Goal: Information Seeking & Learning: Learn about a topic

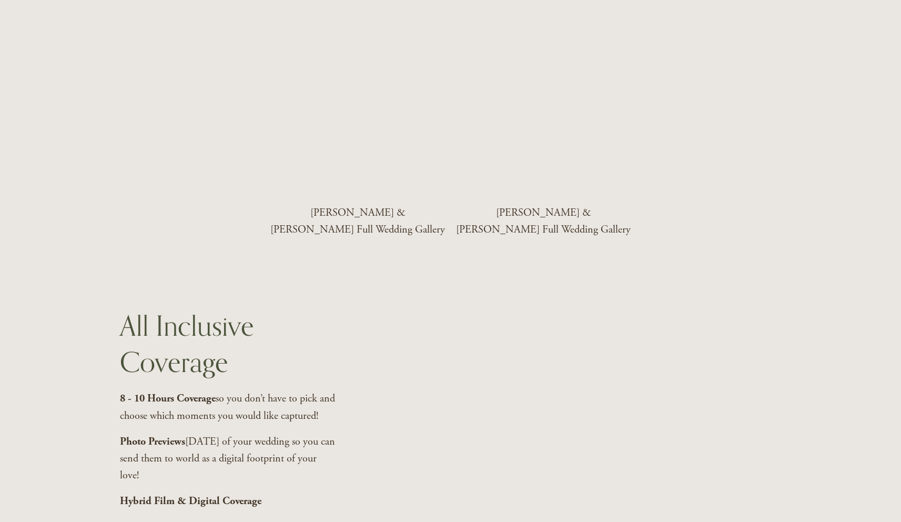
scroll to position [1928, 0]
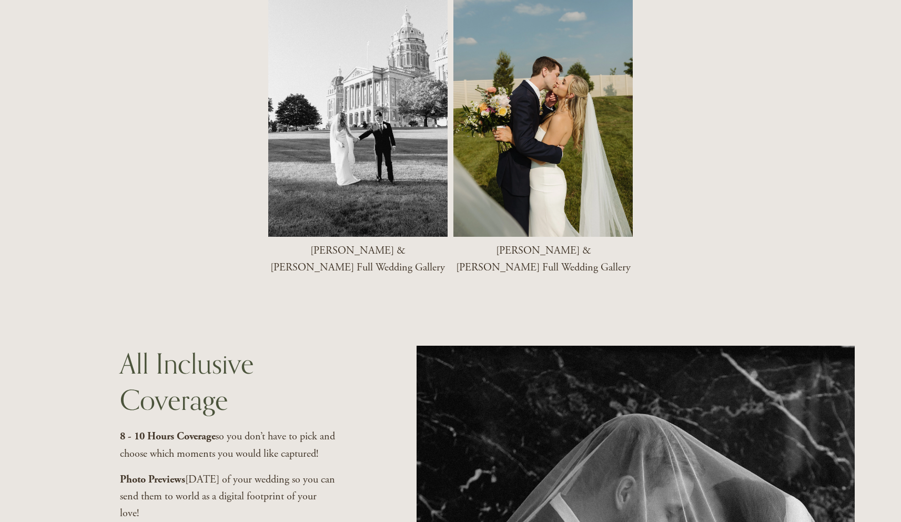
click at [547, 85] on div at bounding box center [542, 103] width 179 height 267
click at [547, 93] on div at bounding box center [542, 103] width 179 height 267
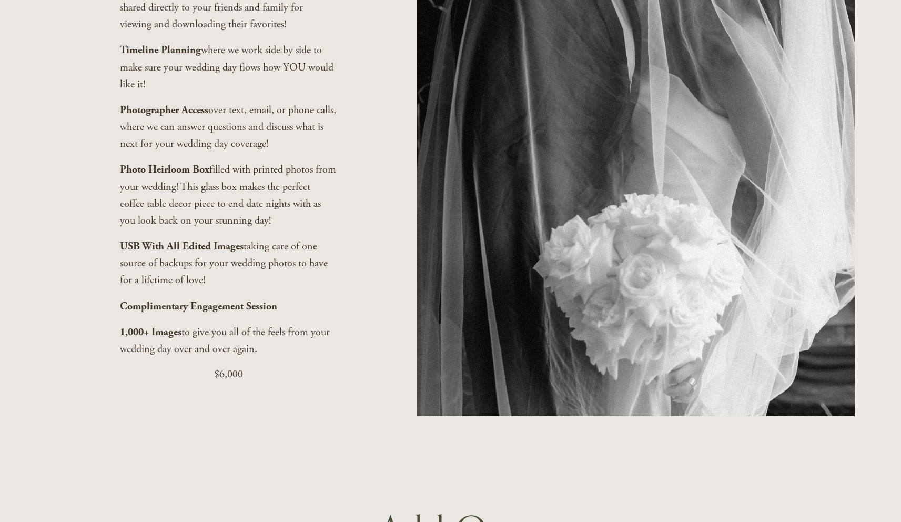
scroll to position [2546, 0]
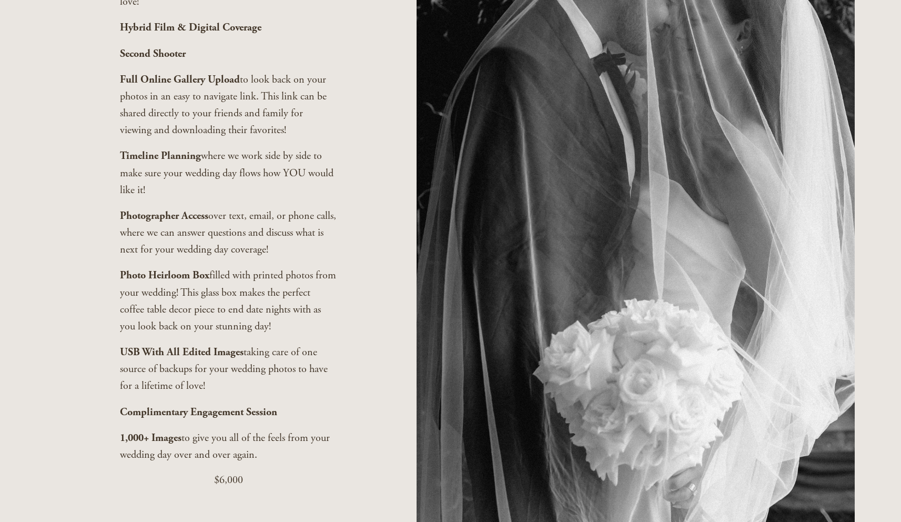
click at [133, 171] on div "8 - 10 Hours Coverage so you don’t have to pick and choose which moments you wo…" at bounding box center [228, 202] width 216 height 572
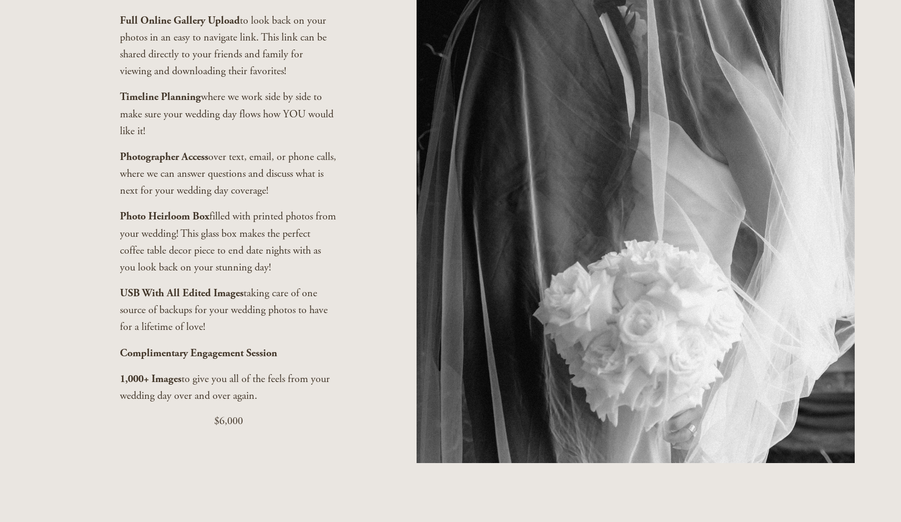
scroll to position [2505, 0]
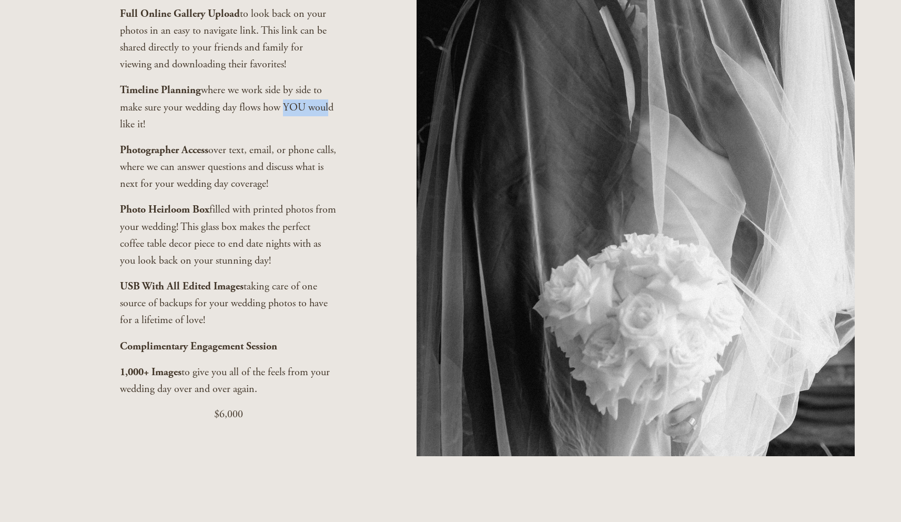
drag, startPoint x: 285, startPoint y: 132, endPoint x: 327, endPoint y: 142, distance: 43.8
click at [327, 133] on p "Timeline Planning where we work side by side to make sure your wedding day flow…" at bounding box center [228, 108] width 216 height 52
click at [330, 133] on p "Timeline Planning where we work side by side to make sure your wedding day flow…" at bounding box center [228, 108] width 216 height 52
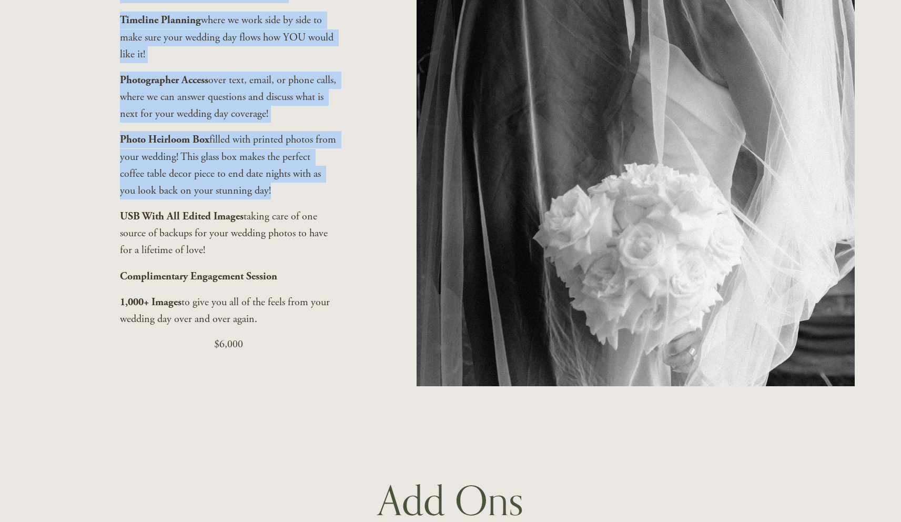
scroll to position [2575, 0]
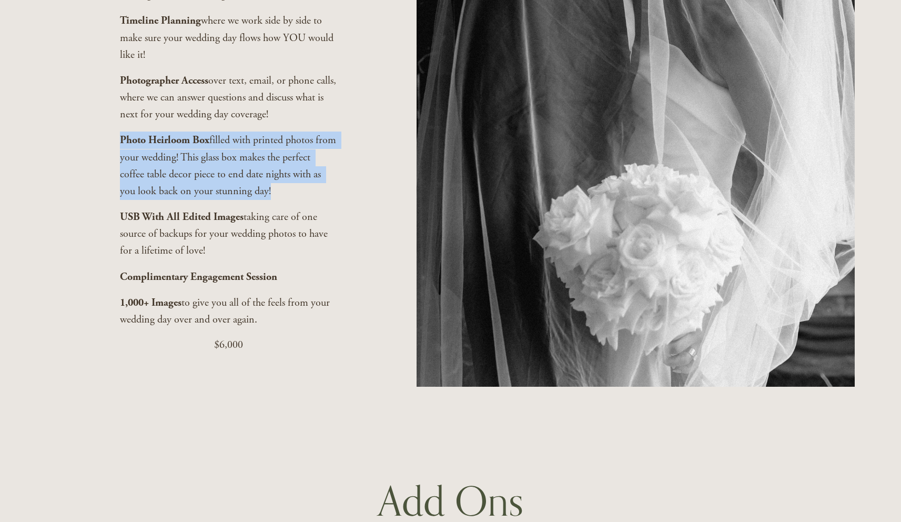
drag, startPoint x: 272, startPoint y: 64, endPoint x: 113, endPoint y: 163, distance: 187.6
click at [113, 163] on div "All Inclusive Coverage 8 - 10 Hours Coverage so you don’t have to pick and choo…" at bounding box center [450, 43] width 901 height 688
click at [124, 146] on strong "Photo Heirloom Box" at bounding box center [164, 140] width 89 height 13
drag, startPoint x: 120, startPoint y: 168, endPoint x: 280, endPoint y: 218, distance: 168.0
click at [280, 200] on p "Photo Heirloom Box filled with printed photos from your wedding! This glass box…" at bounding box center [228, 166] width 216 height 68
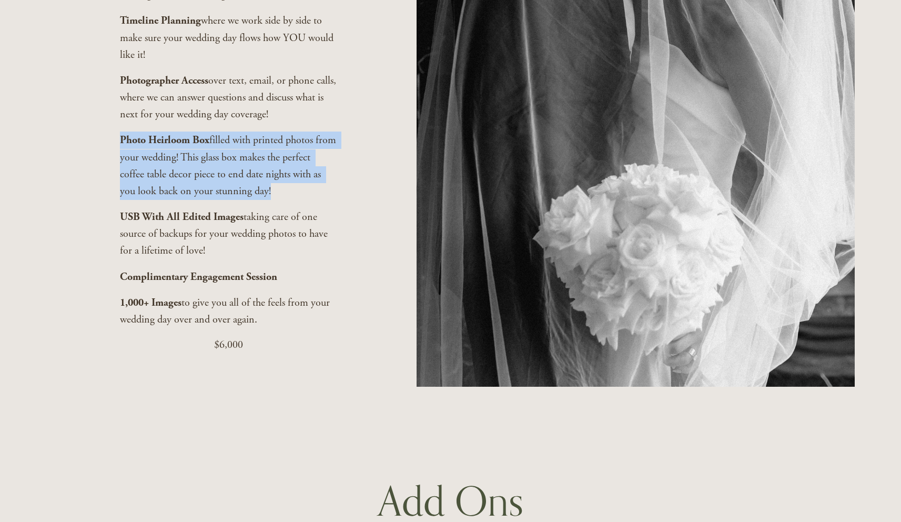
click at [280, 200] on p "Photo Heirloom Box filled with printed photos from your wedding! This glass box…" at bounding box center [228, 166] width 216 height 68
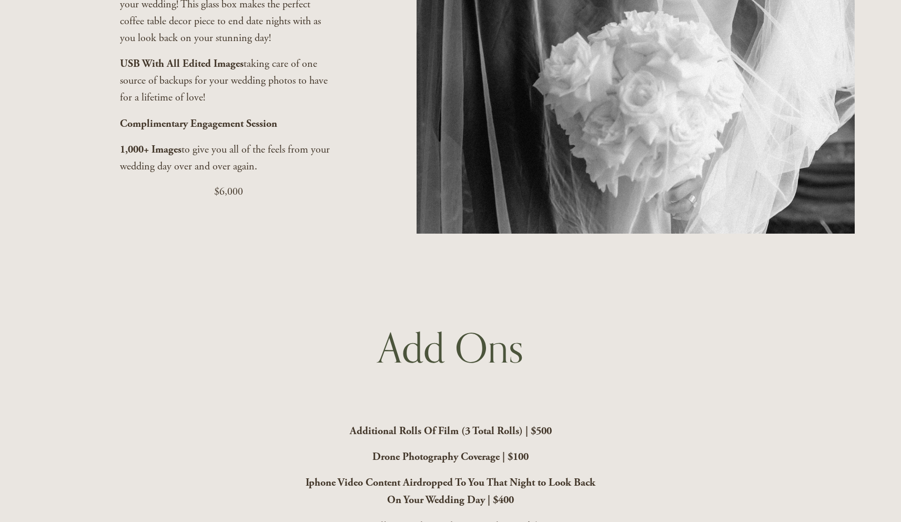
scroll to position [2724, 0]
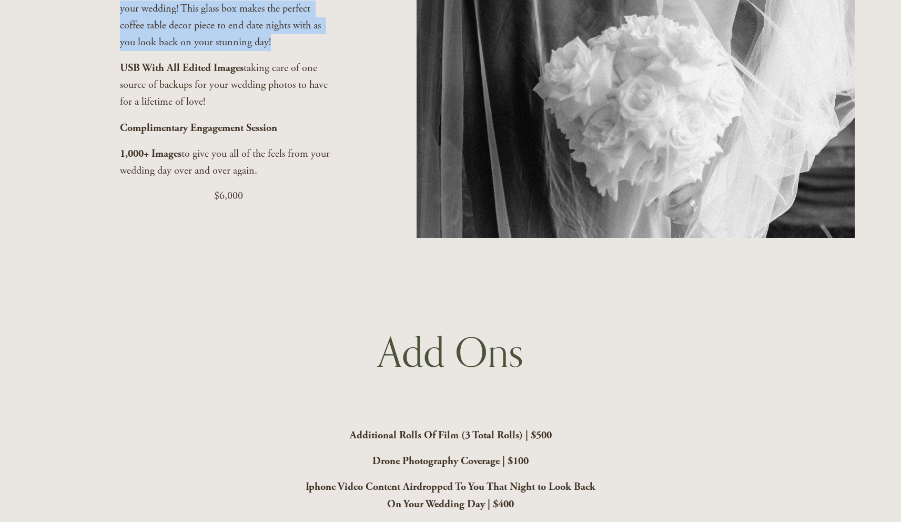
drag, startPoint x: 274, startPoint y: 74, endPoint x: 111, endPoint y: 22, distance: 170.5
drag, startPoint x: 120, startPoint y: 18, endPoint x: 287, endPoint y: 68, distance: 174.6
click at [287, 51] on p "Photo Heirloom Box filled with printed photos from your wedding! This glass box…" at bounding box center [228, 17] width 216 height 68
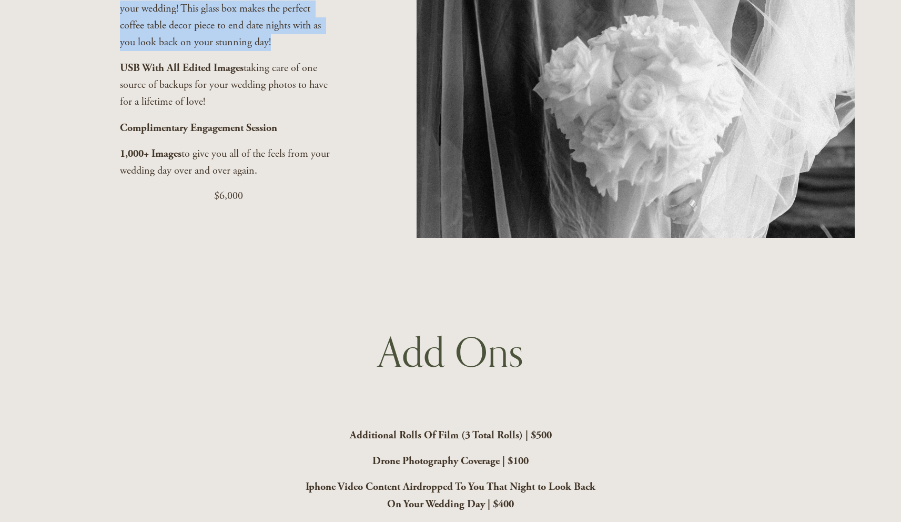
click at [287, 51] on p "Photo Heirloom Box filled with printed photos from your wedding! This glass box…" at bounding box center [228, 17] width 216 height 68
drag, startPoint x: 271, startPoint y: 67, endPoint x: 118, endPoint y: 17, distance: 161.0
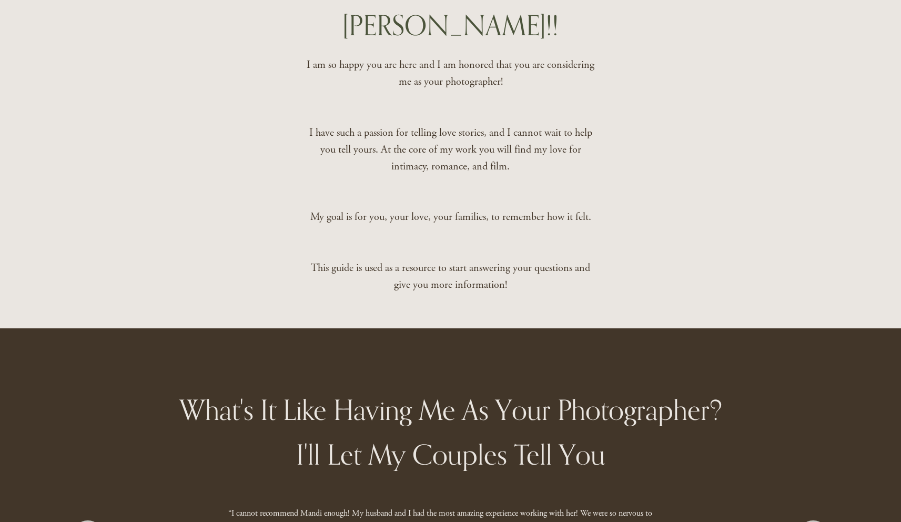
scroll to position [0, 0]
